Goal: Task Accomplishment & Management: Manage account settings

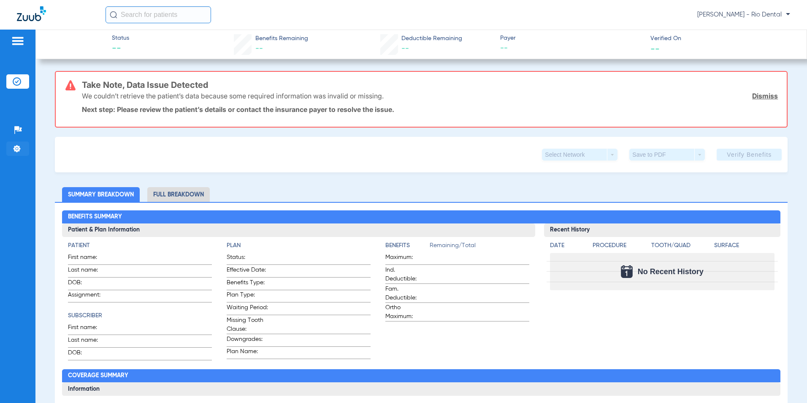
click at [15, 150] on img at bounding box center [17, 148] width 8 height 8
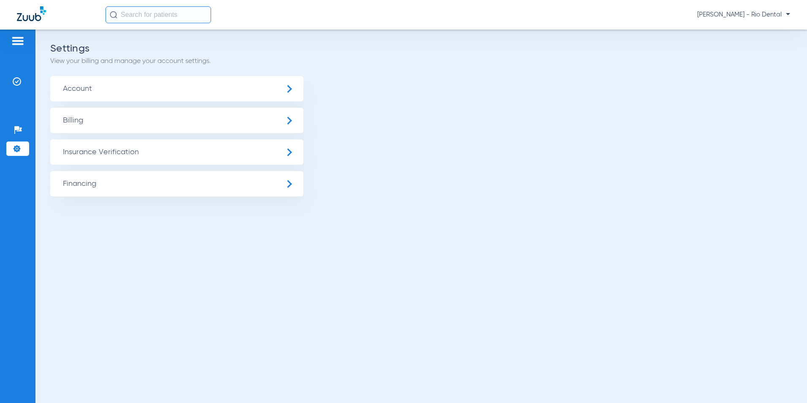
click at [163, 155] on span "Insurance Verification" at bounding box center [176, 151] width 253 height 25
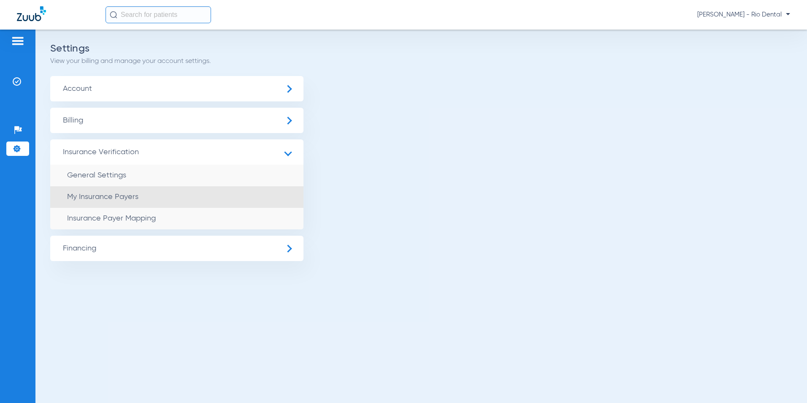
click at [107, 194] on span "My Insurance Payers" at bounding box center [102, 197] width 71 height 8
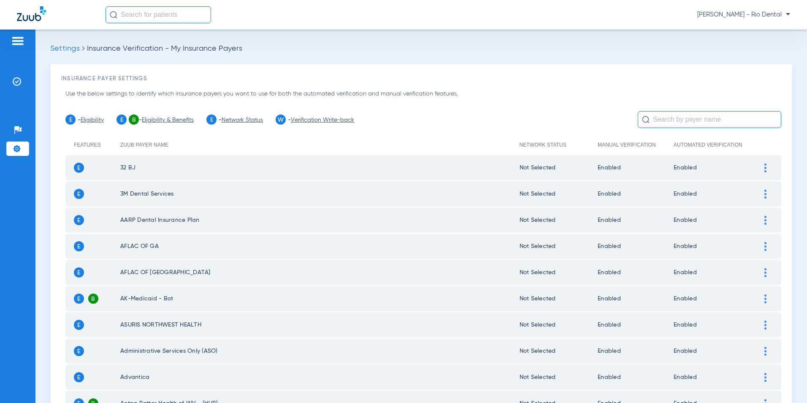
click at [16, 153] on li "Settings" at bounding box center [17, 148] width 23 height 14
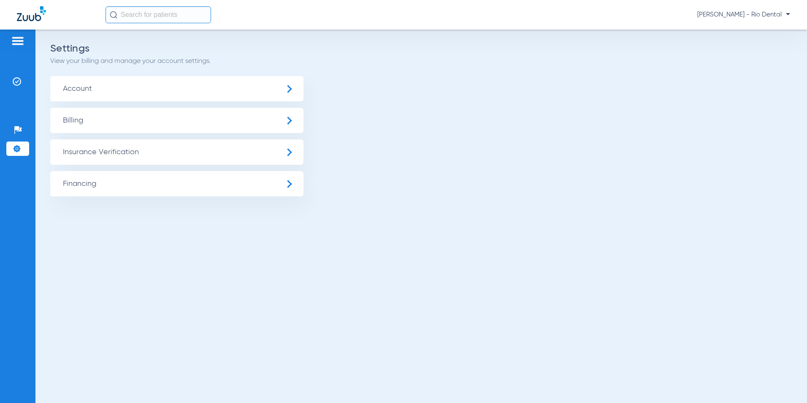
click at [16, 151] on img at bounding box center [17, 148] width 8 height 8
click at [87, 151] on span "Insurance Verification" at bounding box center [176, 151] width 253 height 25
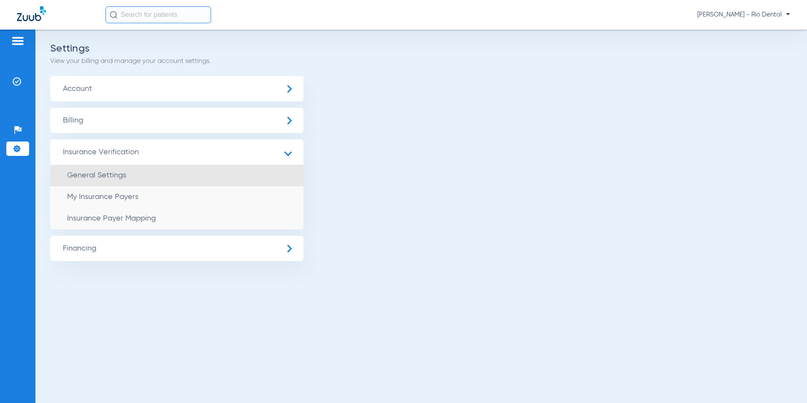
click at [117, 177] on span "General Settings" at bounding box center [96, 175] width 59 height 8
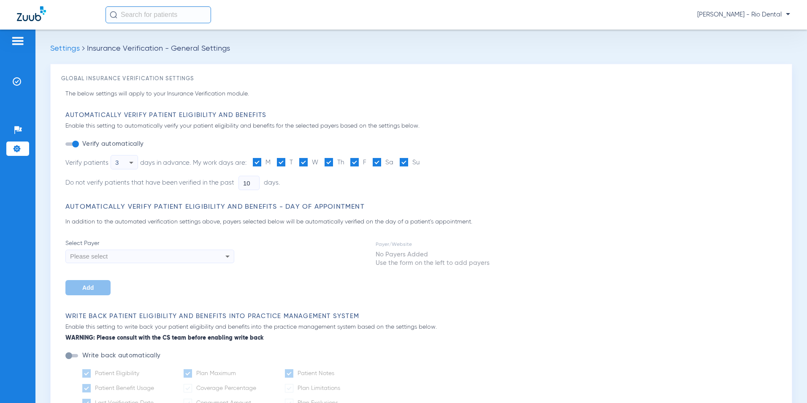
type input "5"
type input "1"
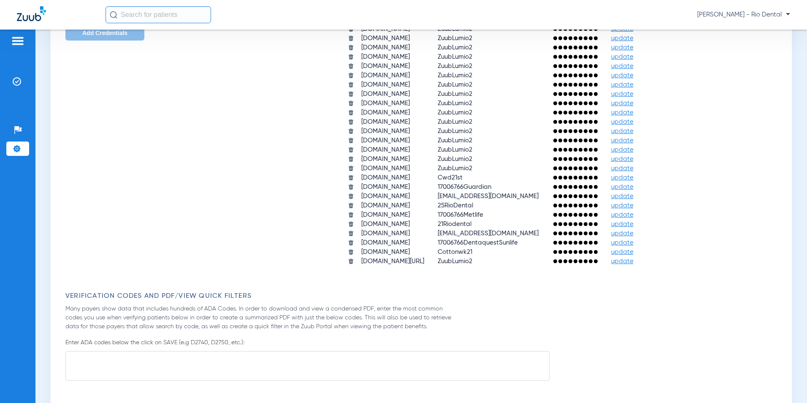
scroll to position [549, 0]
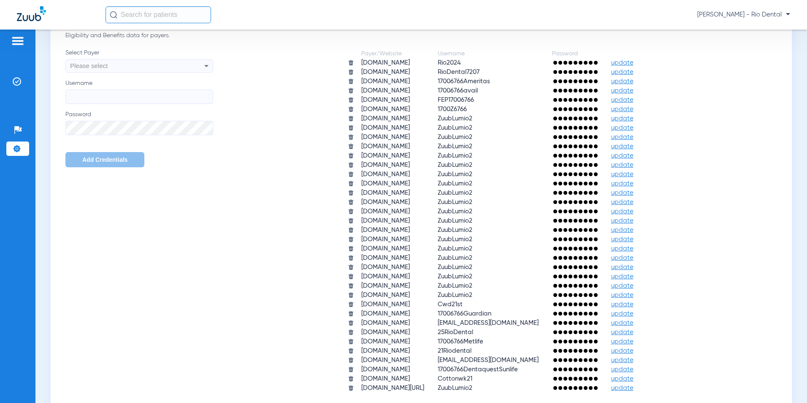
click at [123, 63] on div "Please select" at bounding box center [125, 66] width 111 height 14
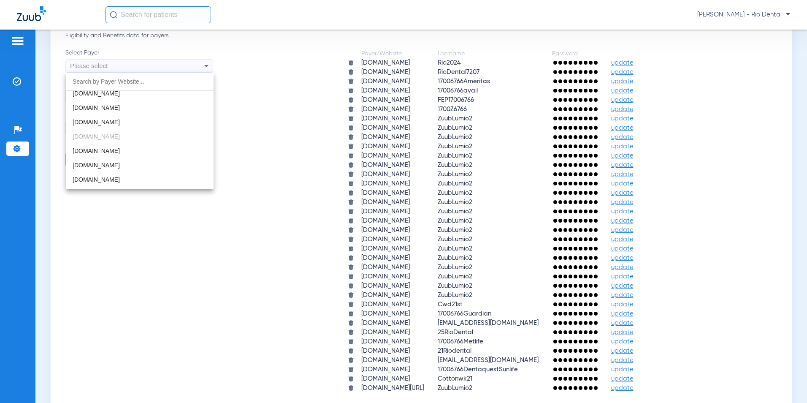
scroll to position [810, 0]
click at [107, 107] on span "[DOMAIN_NAME]" at bounding box center [96, 106] width 47 height 7
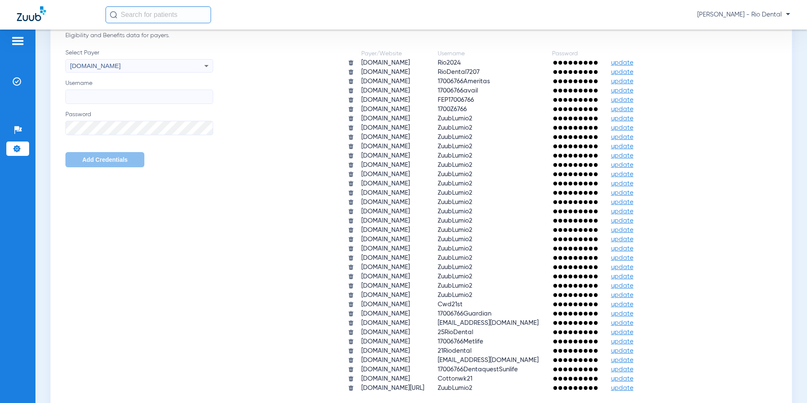
click at [88, 95] on input "Username" at bounding box center [139, 96] width 148 height 14
click at [116, 71] on div "[DOMAIN_NAME]" at bounding box center [125, 66] width 111 height 14
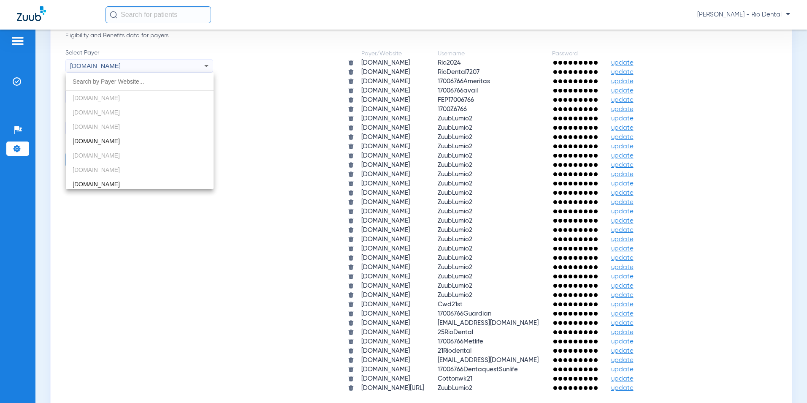
click at [119, 67] on div at bounding box center [403, 201] width 807 height 403
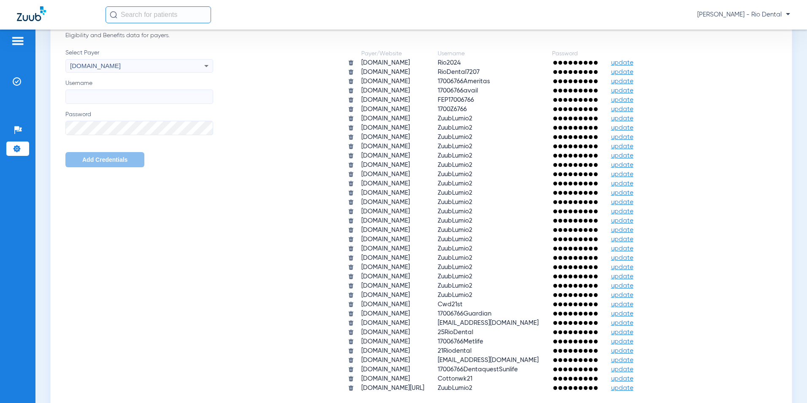
scroll to position [734, 0]
click at [119, 67] on span "[DOMAIN_NAME]" at bounding box center [95, 65] width 51 height 7
type input "dbp"
drag, startPoint x: 142, startPoint y: 68, endPoint x: 75, endPoint y: 62, distance: 67.0
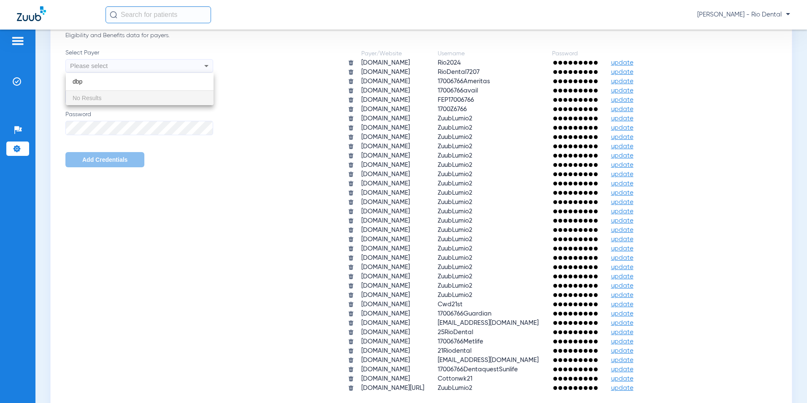
click at [57, 61] on div at bounding box center [403, 201] width 807 height 403
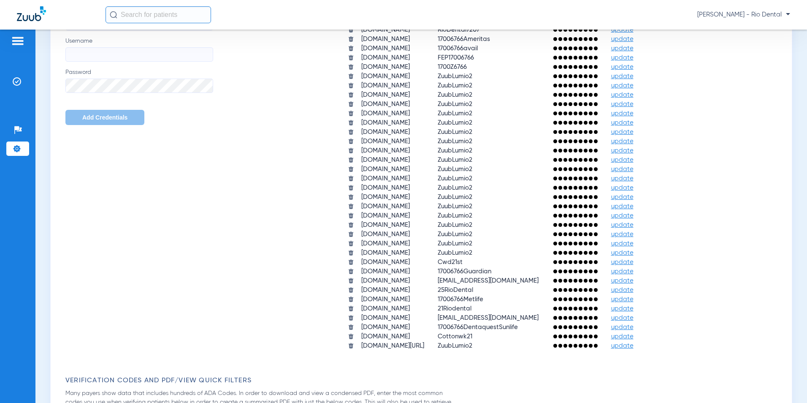
scroll to position [633, 0]
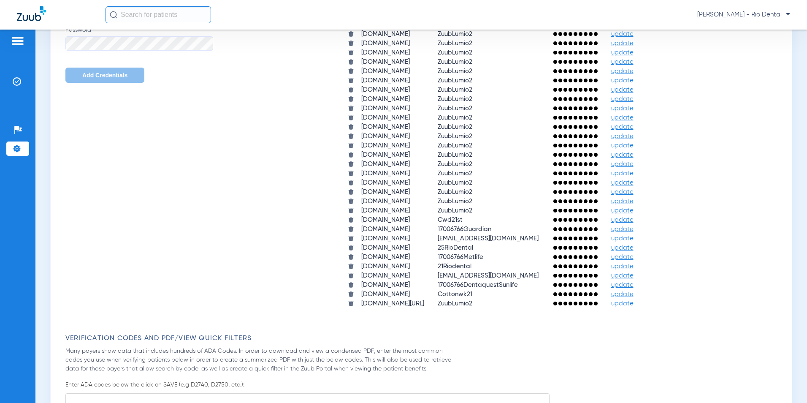
click at [336, 349] on p "Many payers show data that includes hundreds of ADA Codes. In order to download…" at bounding box center [262, 360] width 394 height 27
click at [340, 338] on h3 "Verification Codes and PDF/View Quick Filters" at bounding box center [423, 338] width 716 height 8
click at [340, 330] on form "Automatically Verify Patient Eligibility and Benefits Enable this setting to au…" at bounding box center [423, 123] width 716 height 1291
click at [340, 318] on form "Automatically Verify Patient Eligibility and Benefits Enable this setting to au…" at bounding box center [423, 123] width 716 height 1291
click at [340, 310] on form "Automatically Verify Patient Eligibility and Benefits Enable this setting to au…" at bounding box center [423, 123] width 716 height 1291
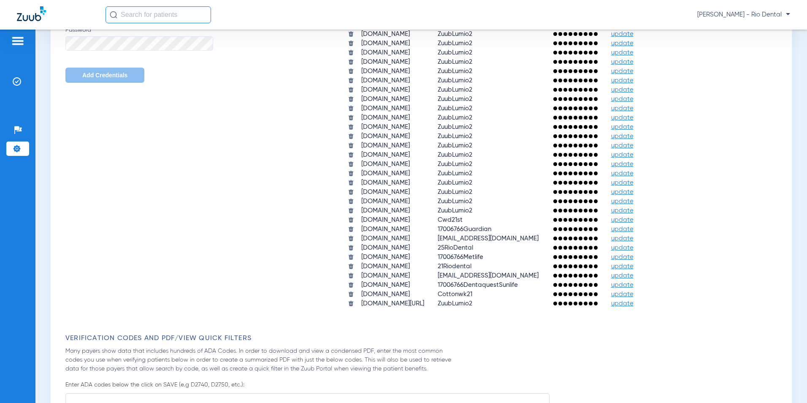
click at [355, 301] on td "[DOMAIN_NAME][URL]" at bounding box center [393, 303] width 76 height 8
click at [355, 291] on td "[DOMAIN_NAME]" at bounding box center [393, 294] width 76 height 8
click at [355, 282] on td "[DOMAIN_NAME]" at bounding box center [393, 285] width 76 height 8
click at [355, 260] on td "[DOMAIN_NAME]" at bounding box center [393, 257] width 76 height 8
click at [363, 226] on td "[DOMAIN_NAME]" at bounding box center [393, 229] width 76 height 8
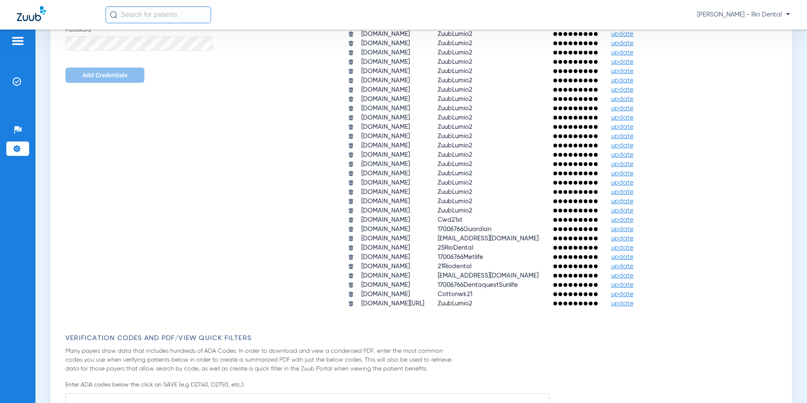
click at [344, 196] on table "Payer/Website Username Password [DOMAIN_NAME] Rio2024 update [DOMAIN_NAME] RioD…" at bounding box center [498, 136] width 314 height 344
click at [355, 177] on td "[DOMAIN_NAME]" at bounding box center [393, 173] width 76 height 8
click at [355, 157] on td "[DOMAIN_NAME]" at bounding box center [393, 155] width 76 height 8
click at [355, 132] on td "[DOMAIN_NAME]" at bounding box center [393, 136] width 76 height 8
click at [355, 116] on td "[DOMAIN_NAME]" at bounding box center [393, 118] width 76 height 8
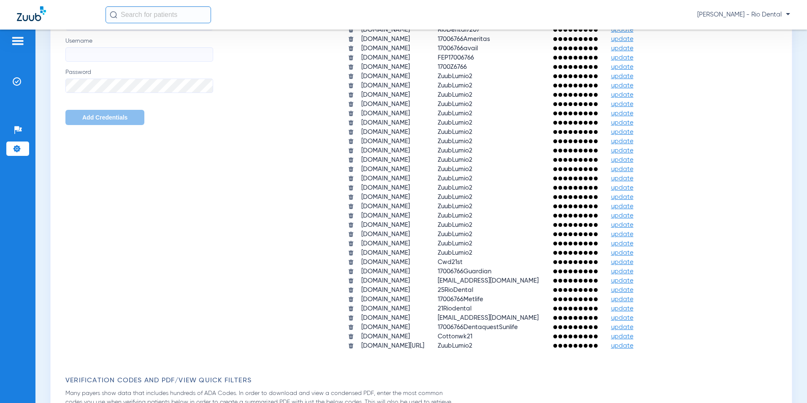
scroll to position [507, 0]
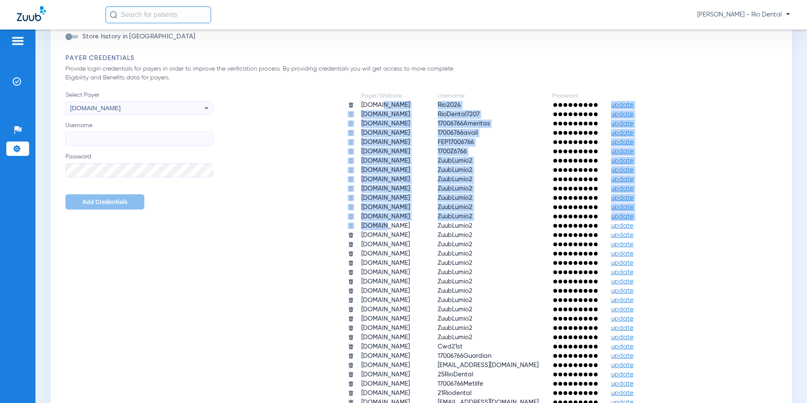
drag, startPoint x: 347, startPoint y: 108, endPoint x: 348, endPoint y: 221, distance: 113.1
click at [350, 223] on tbody "[DOMAIN_NAME] Rio2024 update [DOMAIN_NAME] RioDental7207 update [DOMAIN_NAME] 1…" at bounding box center [497, 267] width 312 height 333
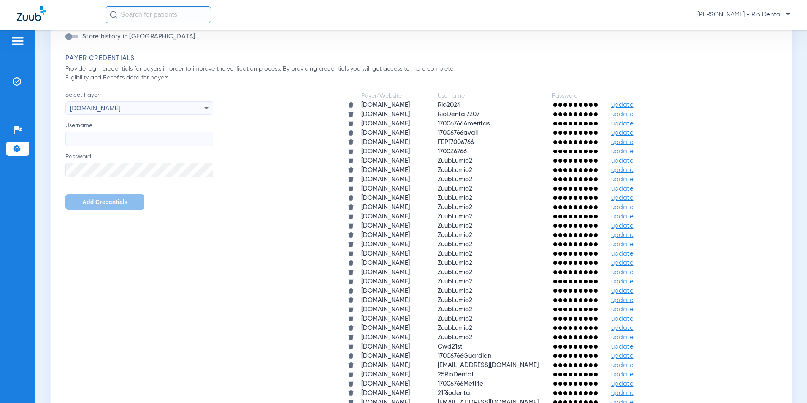
click at [138, 116] on div "Select Payer [DOMAIN_NAME] Username Password Add Credentials" at bounding box center [139, 150] width 148 height 119
click at [136, 113] on div "[DOMAIN_NAME]" at bounding box center [125, 108] width 111 height 14
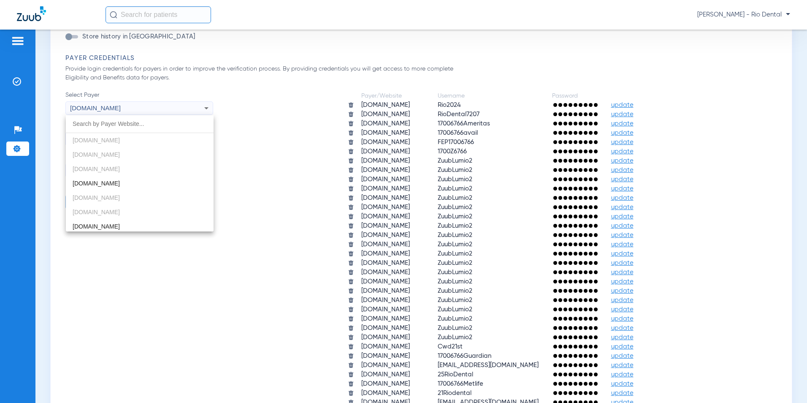
scroll to position [734, 0]
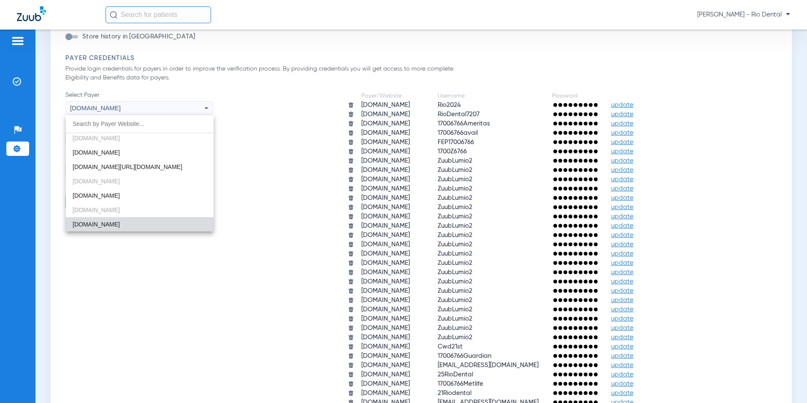
click at [135, 110] on div at bounding box center [403, 201] width 807 height 403
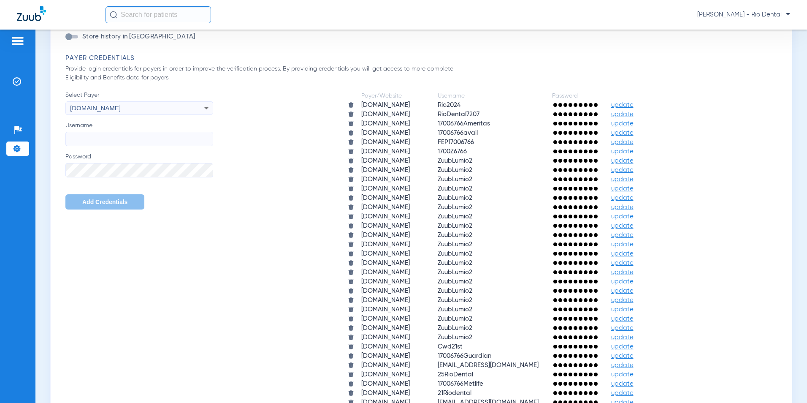
click at [135, 110] on div "[DOMAIN_NAME]" at bounding box center [125, 108] width 111 height 14
type input "d"
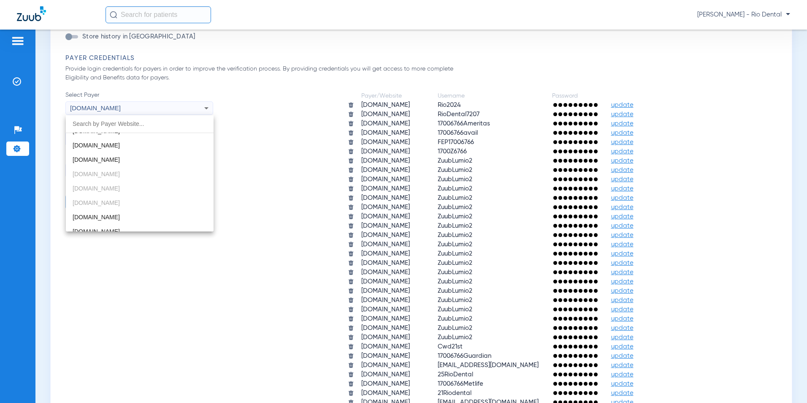
scroll to position [1021, 0]
click at [250, 176] on div at bounding box center [403, 201] width 807 height 403
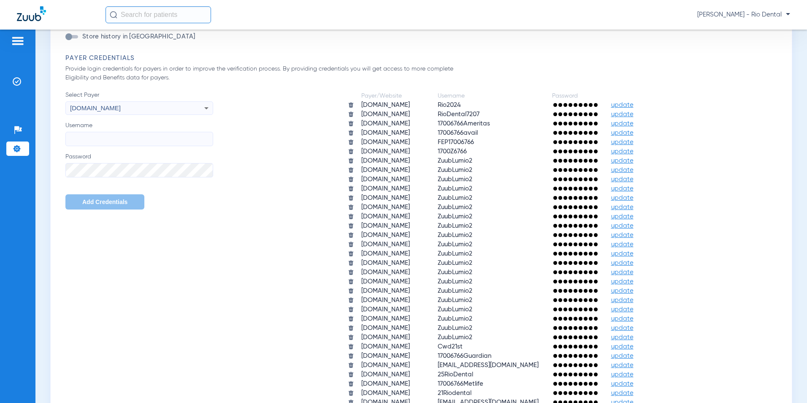
click at [176, 135] on input "Username" at bounding box center [139, 139] width 148 height 14
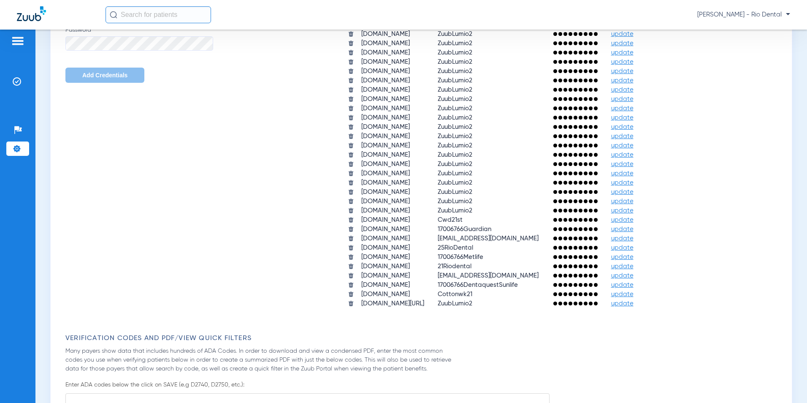
scroll to position [675, 0]
